Goal: Task Accomplishment & Management: Use online tool/utility

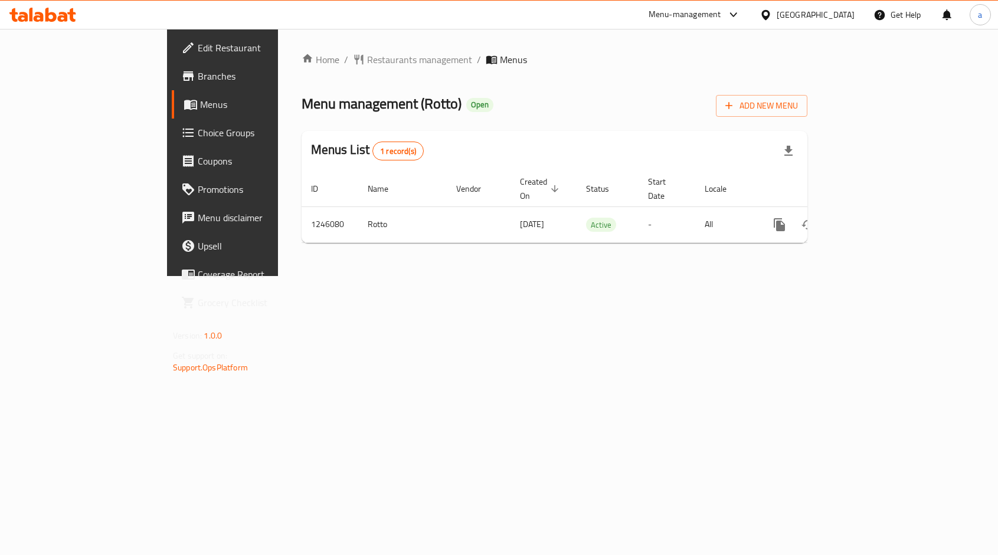
click at [198, 138] on span "Choice Groups" at bounding box center [261, 133] width 126 height 14
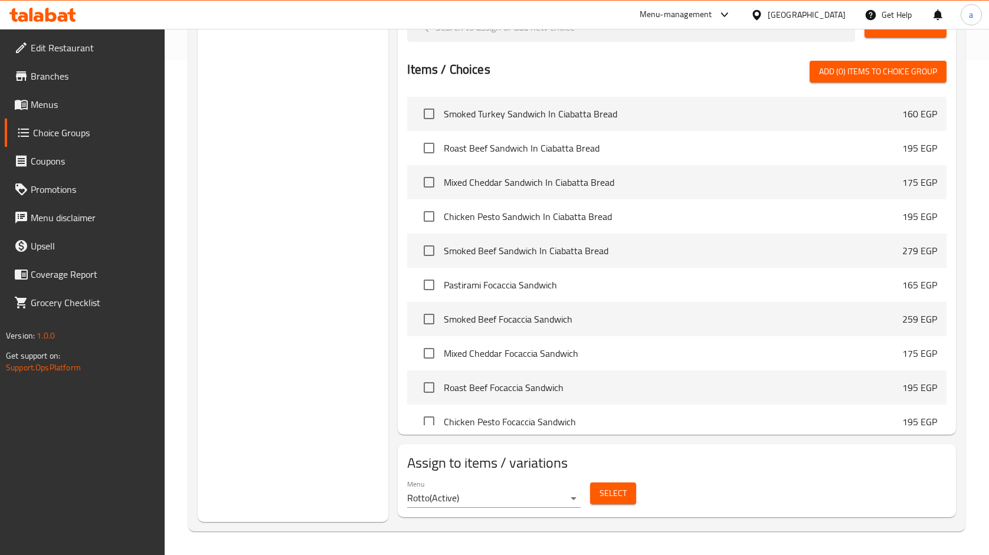
scroll to position [82, 0]
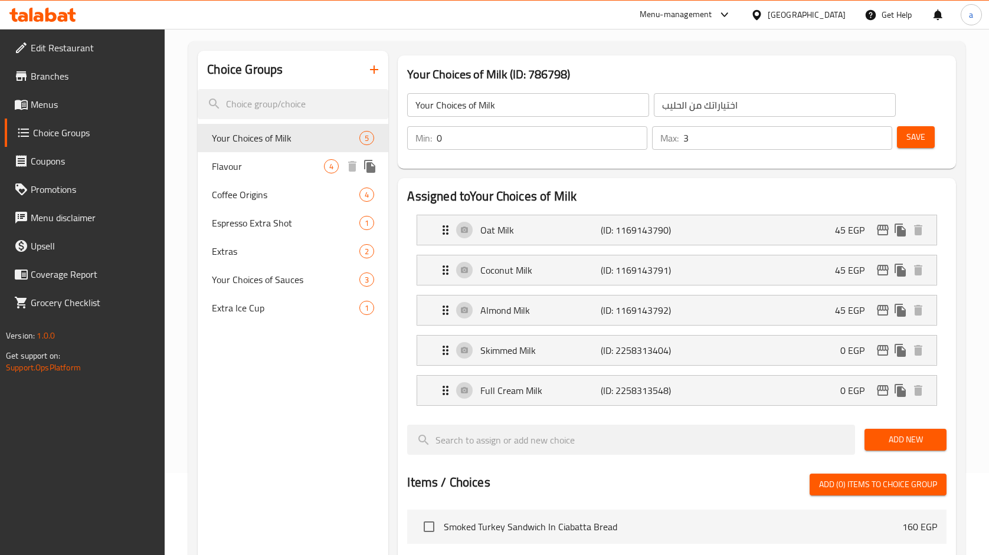
drag, startPoint x: 273, startPoint y: 162, endPoint x: 647, endPoint y: 51, distance: 390.1
click at [273, 162] on span "Flavour" at bounding box center [268, 166] width 112 height 14
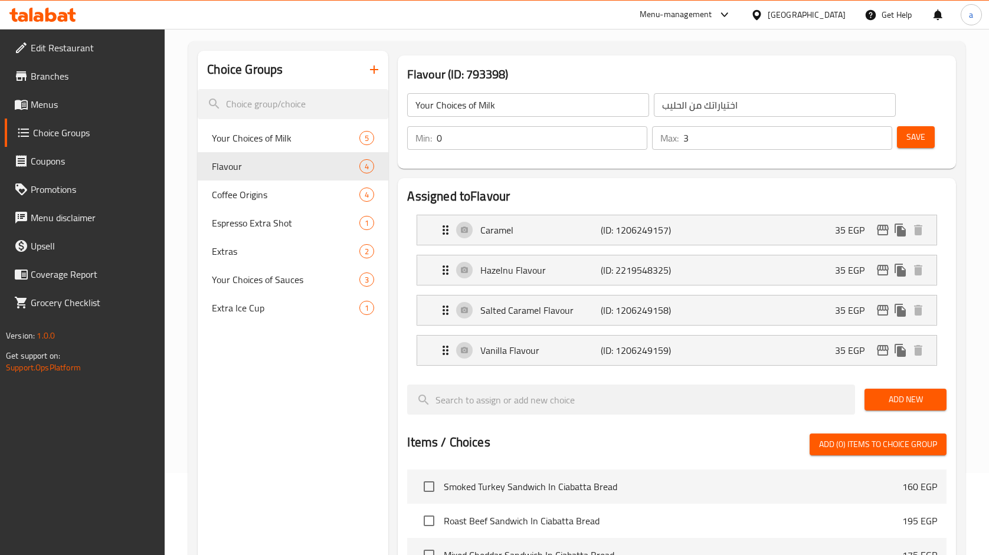
type input "Flavour"
type input "نكهة"
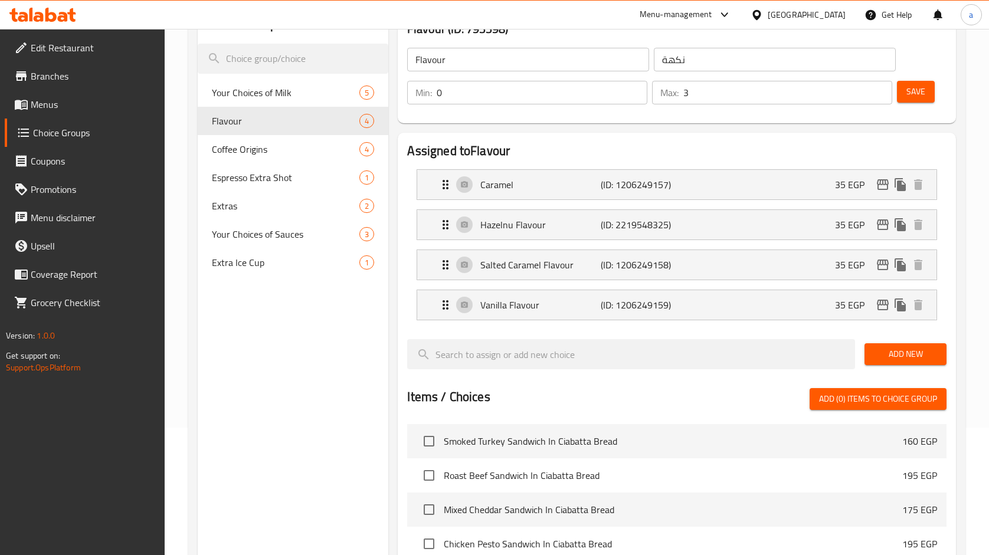
scroll to position [101, 0]
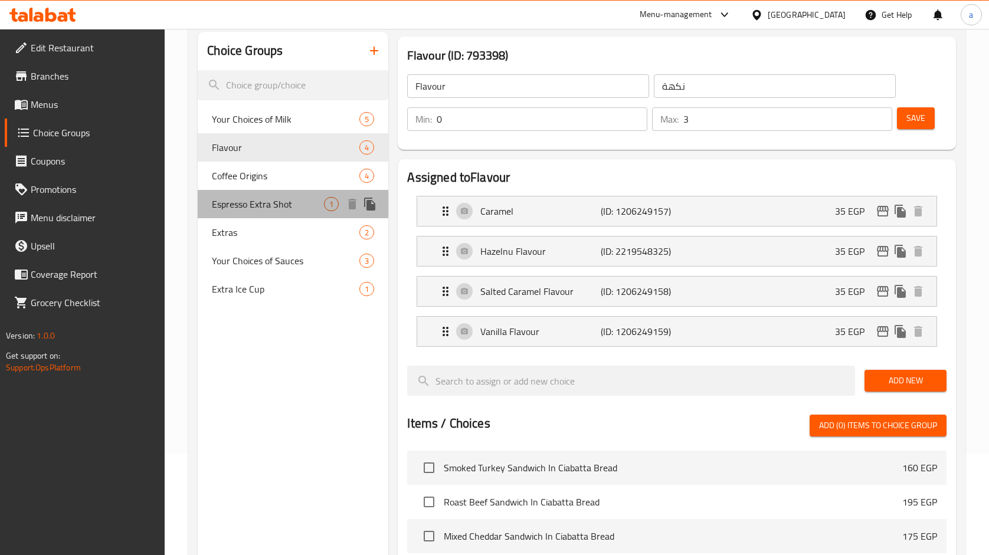
click at [245, 200] on span "Espresso Extra Shot" at bounding box center [268, 204] width 112 height 14
type input "Espresso Extra Shot"
type input "شوت اسبرسو اضافي"
type input "1"
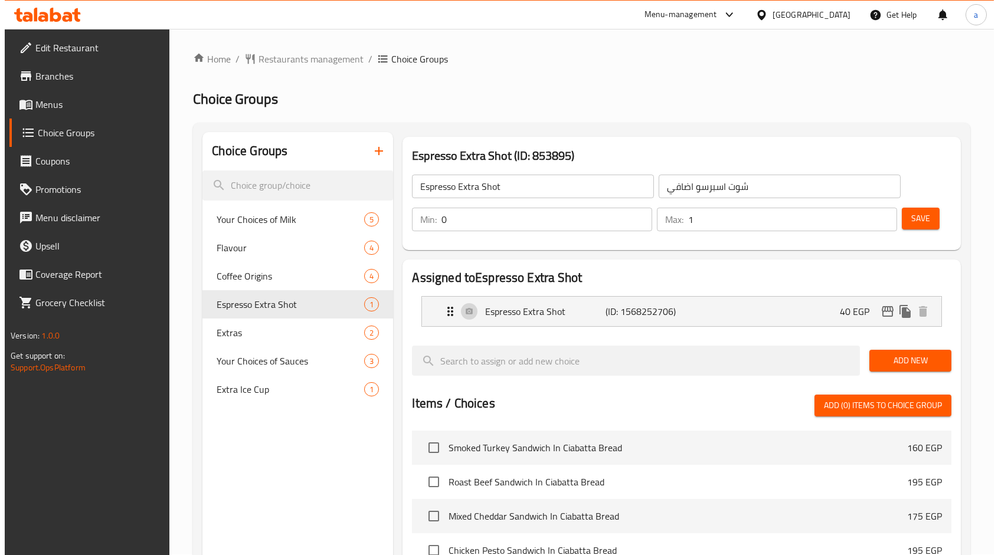
scroll to position [0, 0]
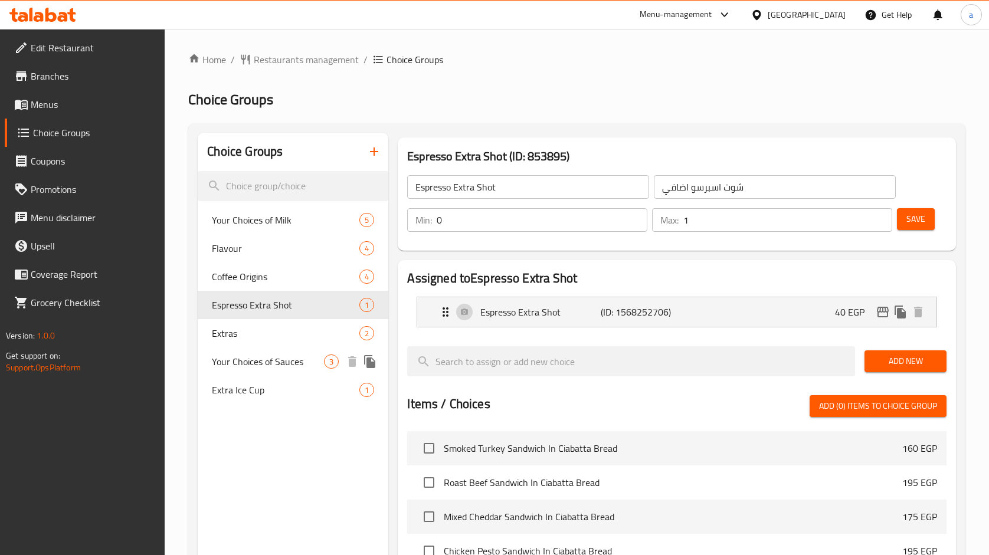
click at [240, 360] on span "Your Choices of Sauces" at bounding box center [268, 362] width 112 height 14
type input "Your Choices of Sauces"
type input "اختياراتك من الصوصات"
type input "3"
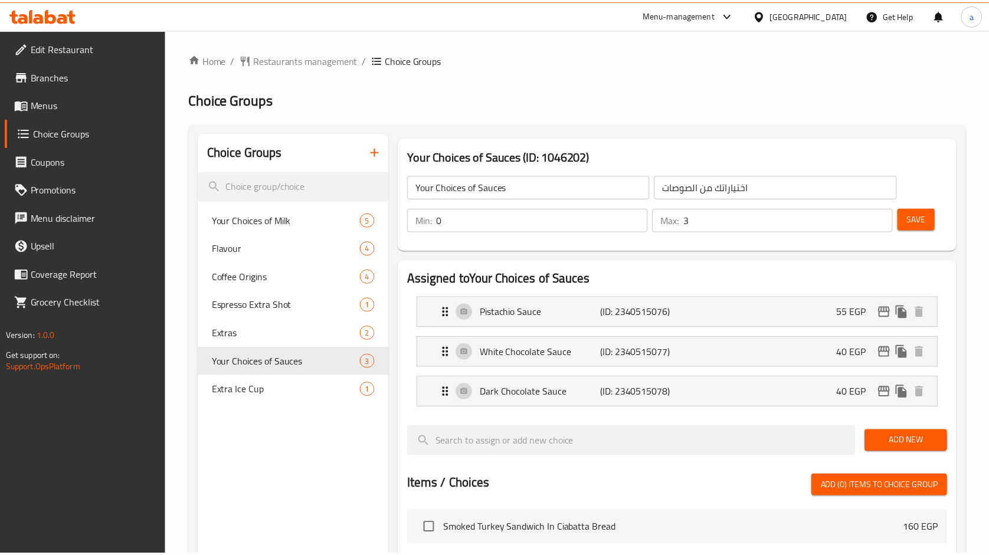
scroll to position [415, 0]
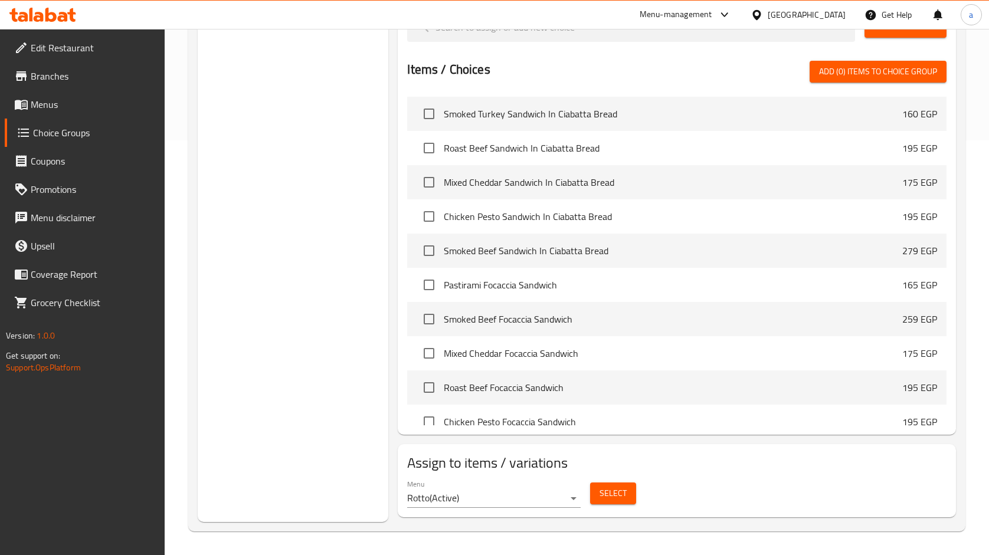
click at [51, 70] on span "Branches" at bounding box center [93, 76] width 125 height 14
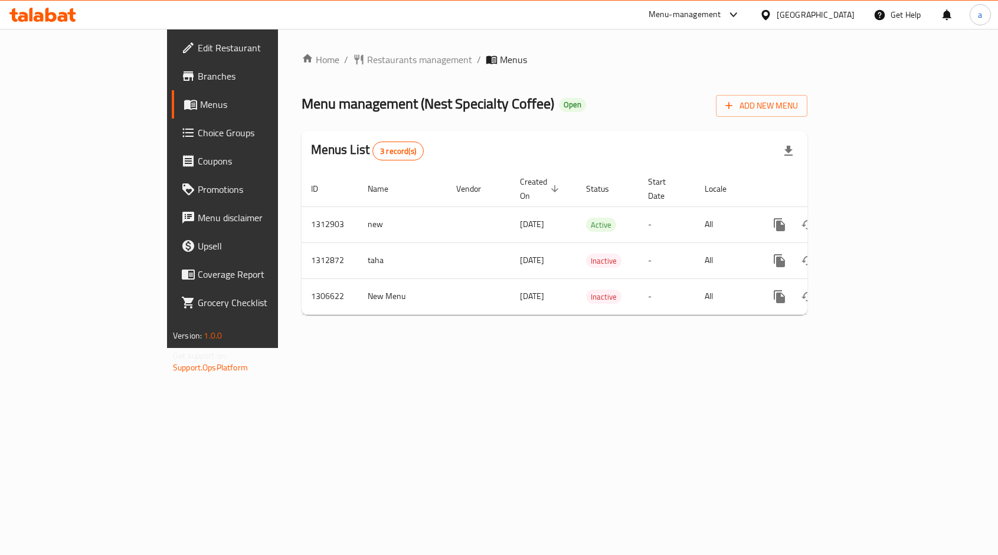
click at [198, 135] on span "Choice Groups" at bounding box center [261, 133] width 126 height 14
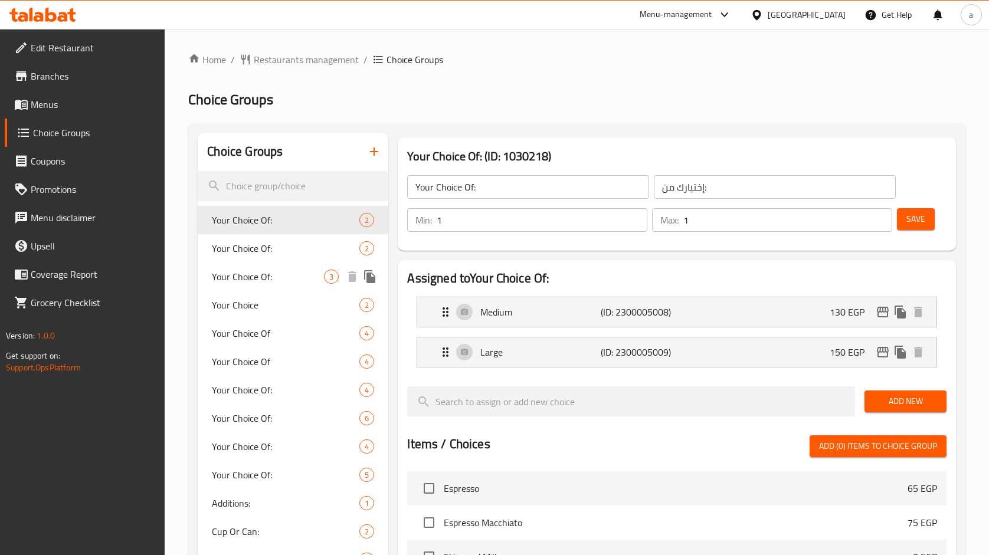
click at [251, 275] on span "Your Choice Of:" at bounding box center [268, 277] width 112 height 14
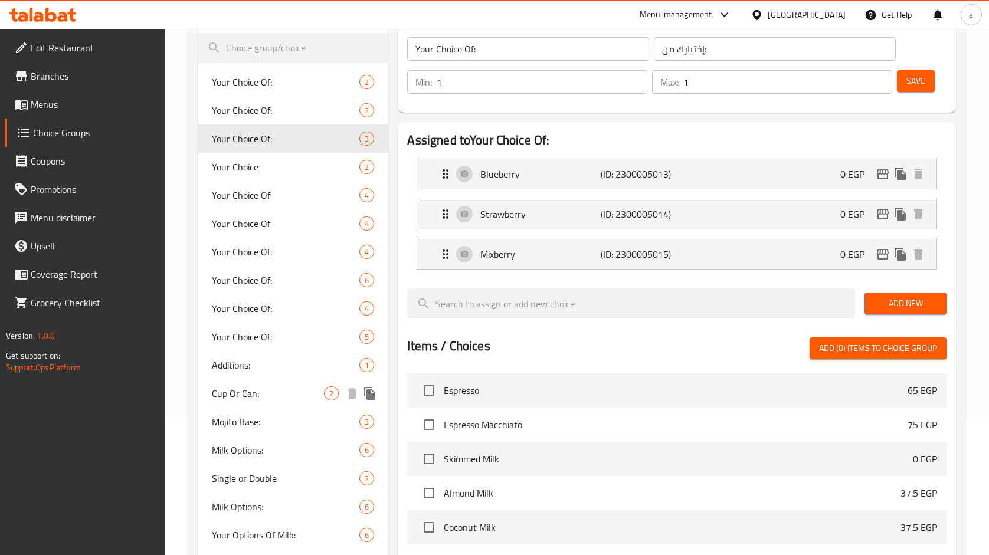
scroll to position [61, 0]
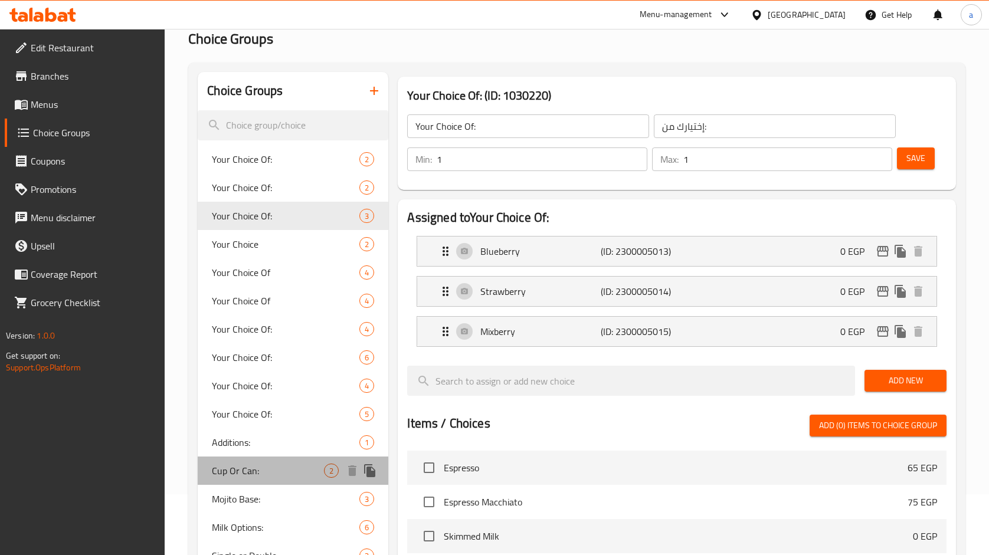
click at [272, 471] on span "Cup Or Can:" at bounding box center [268, 471] width 112 height 14
type input "Cup Or Can:"
type input "كوب ولا كانز:"
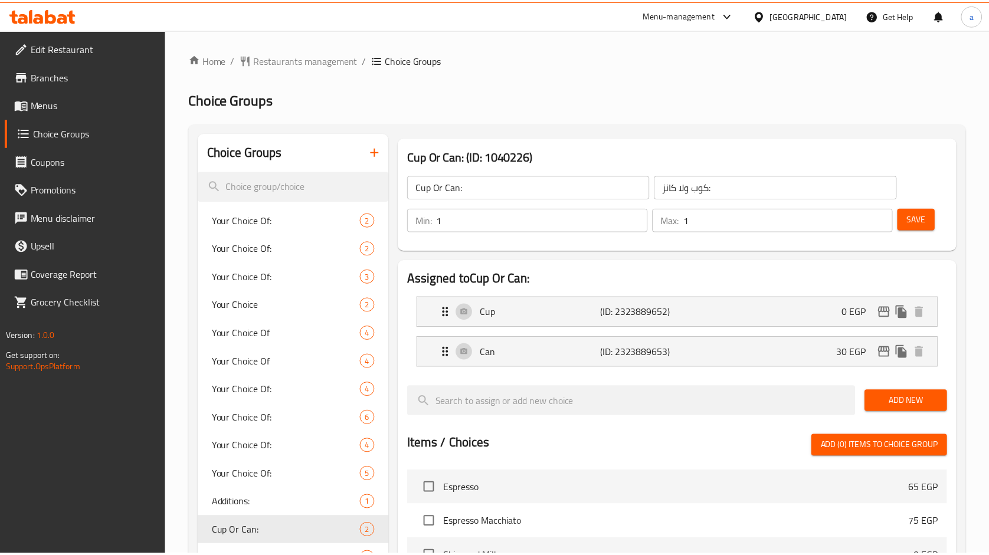
scroll to position [375, 0]
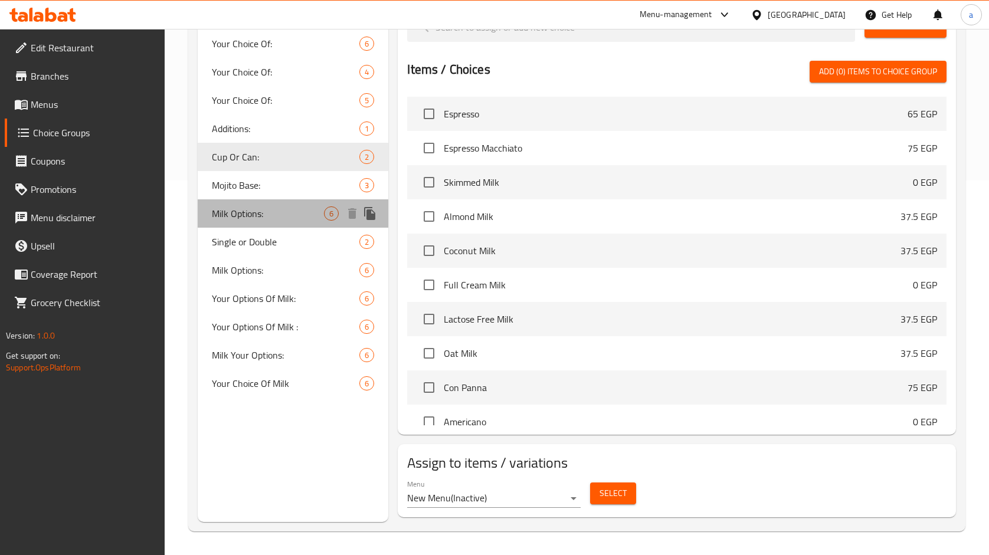
click at [236, 211] on span "Milk Options:" at bounding box center [268, 213] width 112 height 14
type input "Milk Options:"
type input "اختيارك من اللبن:"
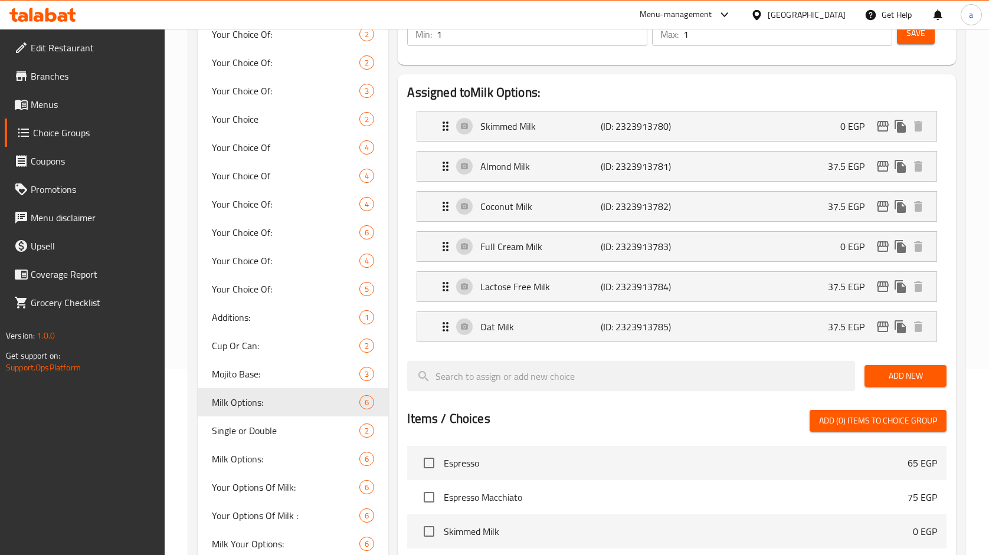
scroll to position [181, 0]
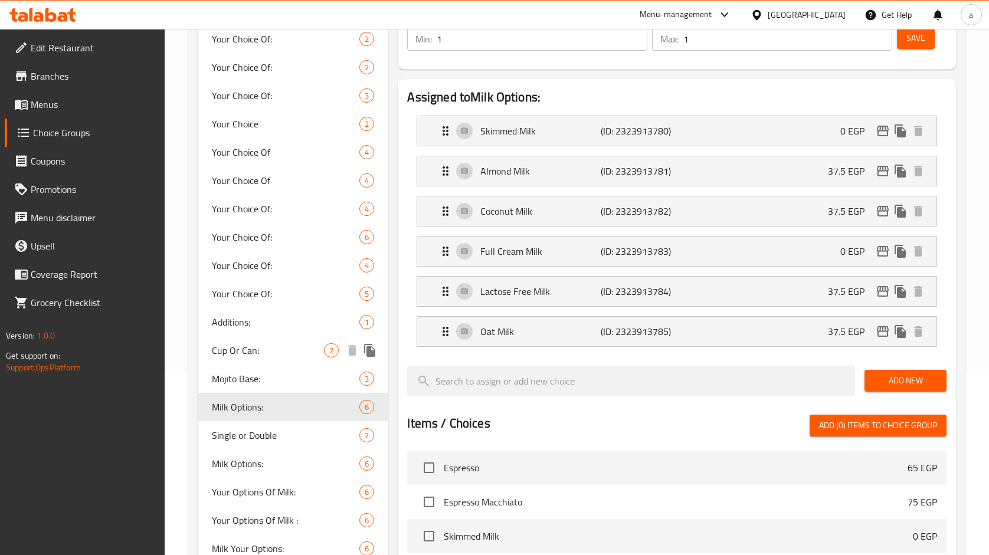
click at [242, 354] on span "Cup Or Can:" at bounding box center [268, 350] width 112 height 14
type input "Cup Or Can:"
type input "كوب ولا كانز:"
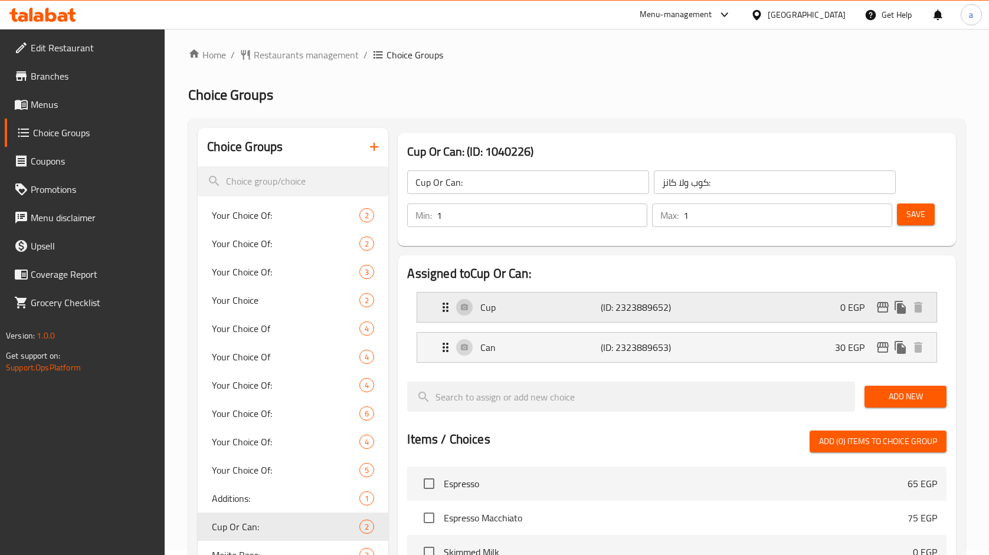
scroll to position [4, 0]
click at [255, 251] on span "Your Choice Of:" at bounding box center [268, 244] width 112 height 14
type input "Your Choice Of:"
type input "إختيارك من:"
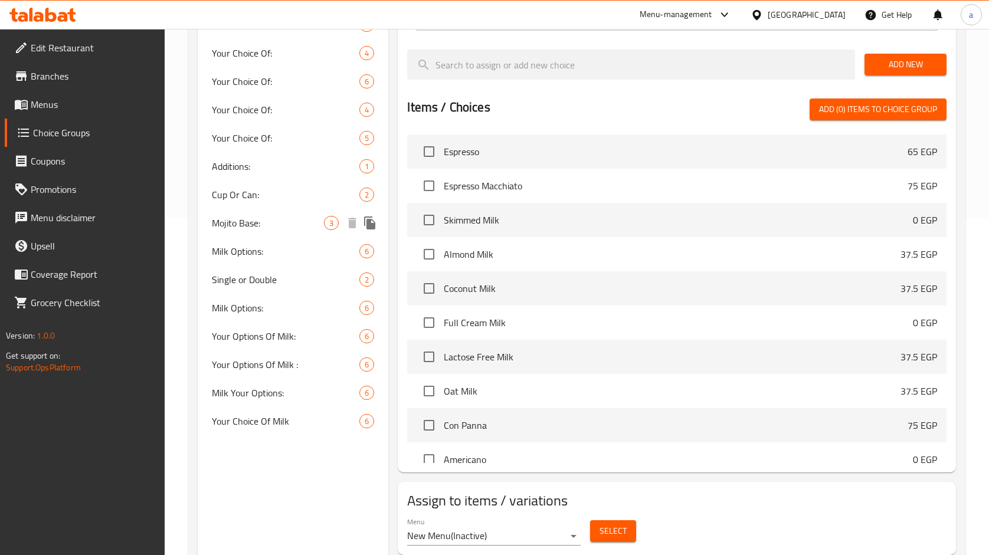
scroll to position [316, 0]
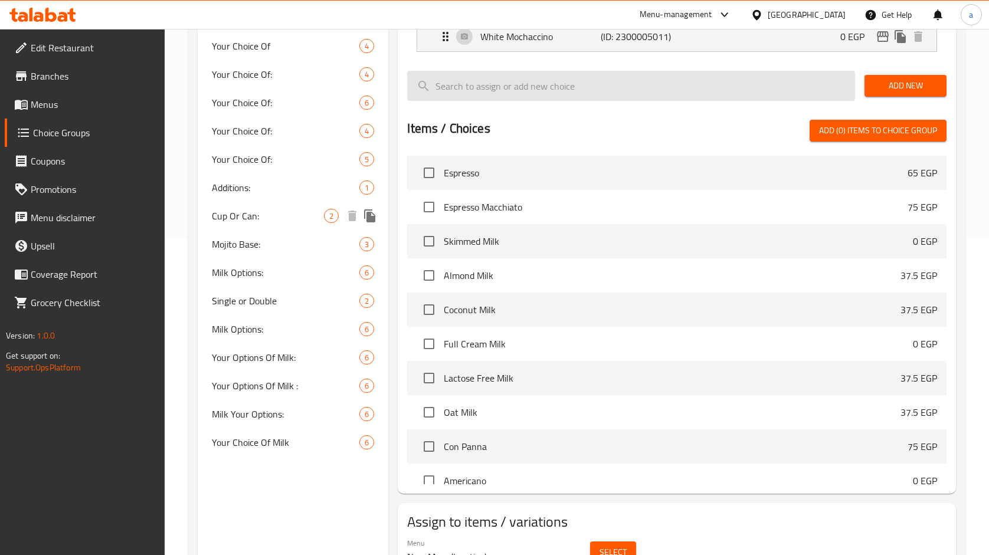
drag, startPoint x: 259, startPoint y: 227, endPoint x: 531, endPoint y: 73, distance: 312.5
click at [259, 227] on div "Cup Or Can: 2" at bounding box center [293, 216] width 191 height 28
type input "Cup Or Can:"
type input "كوب ولا كانز:"
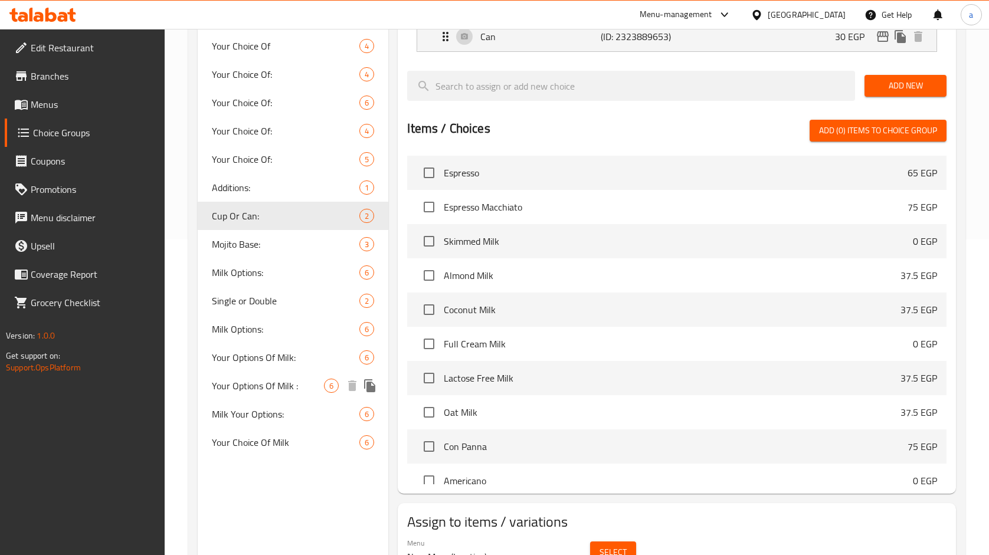
click at [283, 373] on div "Your Options Of Milk : 6" at bounding box center [293, 386] width 191 height 28
type input "Your Options Of Milk :"
type input "اختياراتك من اللبن:"
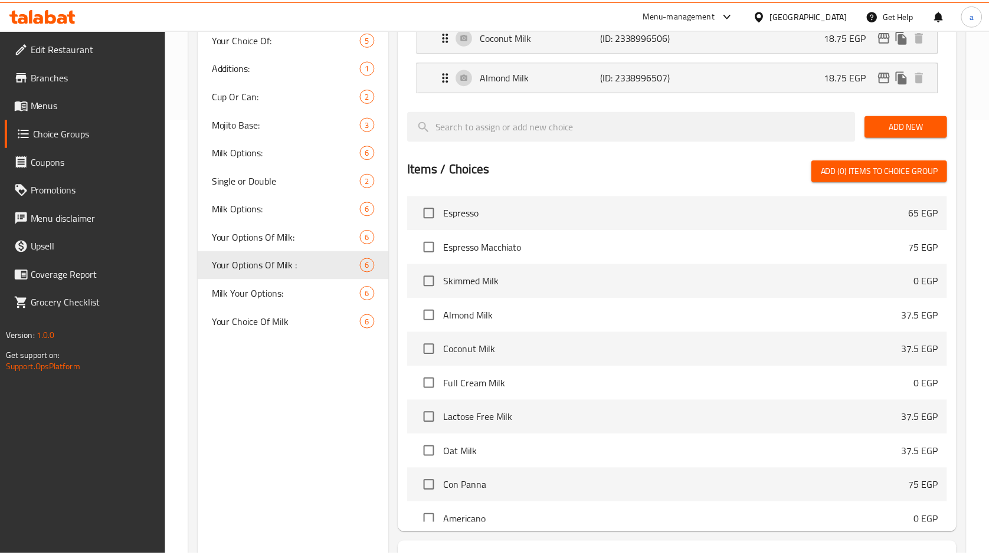
scroll to position [535, 0]
